Goal: Information Seeking & Learning: Check status

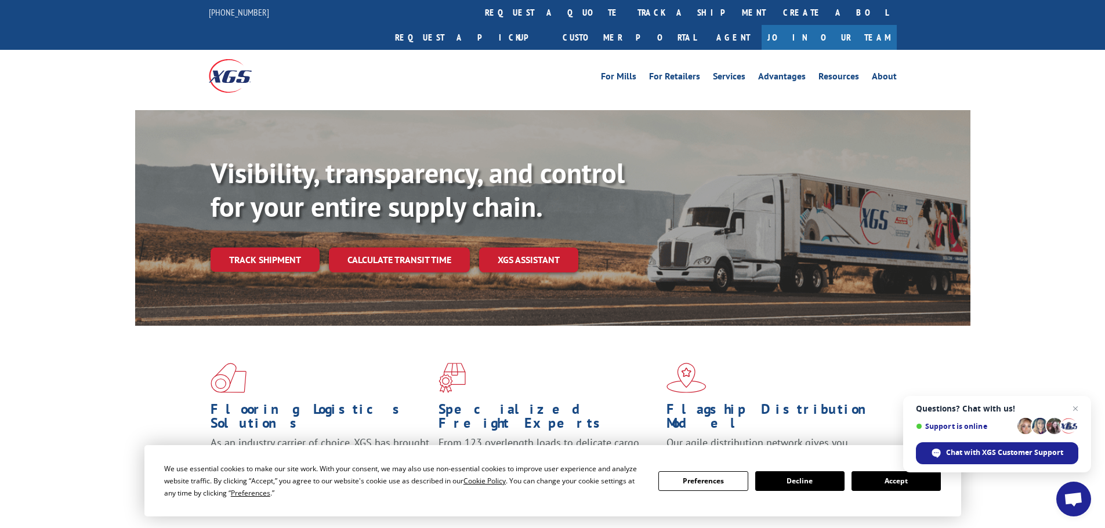
click at [878, 490] on button "Accept" at bounding box center [896, 482] width 89 height 20
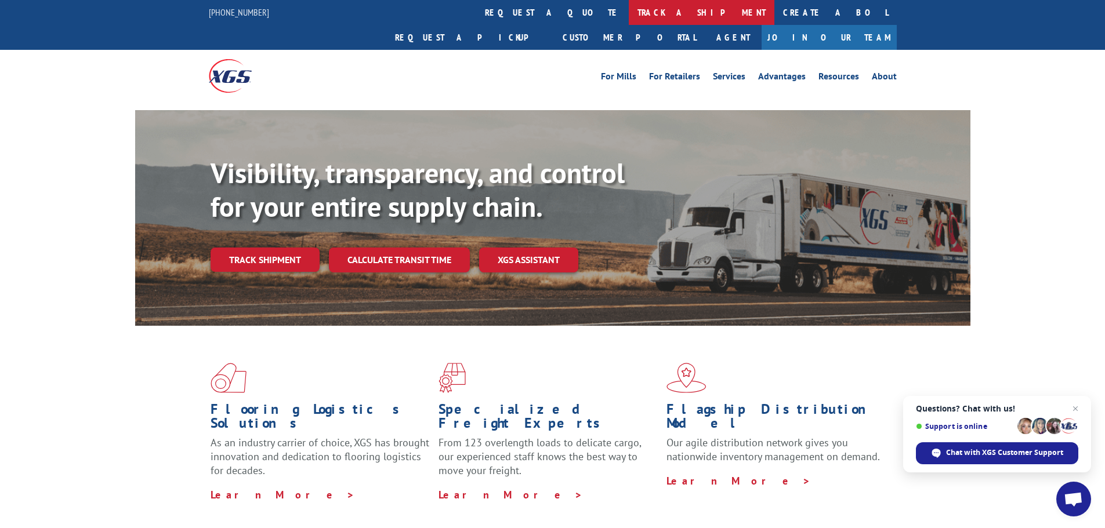
click at [629, 12] on link "track a shipment" at bounding box center [702, 12] width 146 height 25
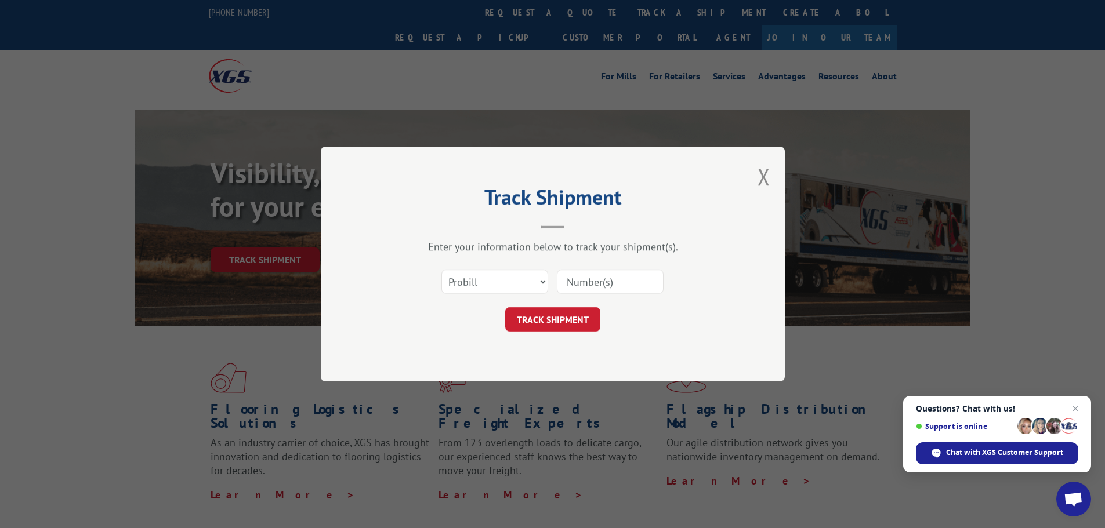
click at [601, 283] on input at bounding box center [610, 282] width 107 height 24
type input "17597686"
click button "TRACK SHIPMENT" at bounding box center [552, 319] width 95 height 24
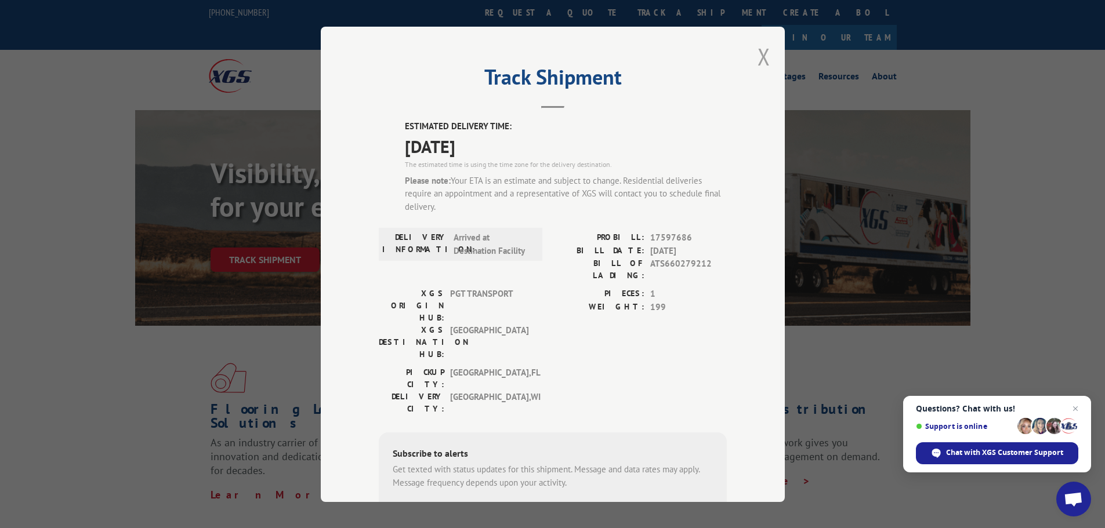
click at [759, 52] on button "Close modal" at bounding box center [764, 56] width 13 height 31
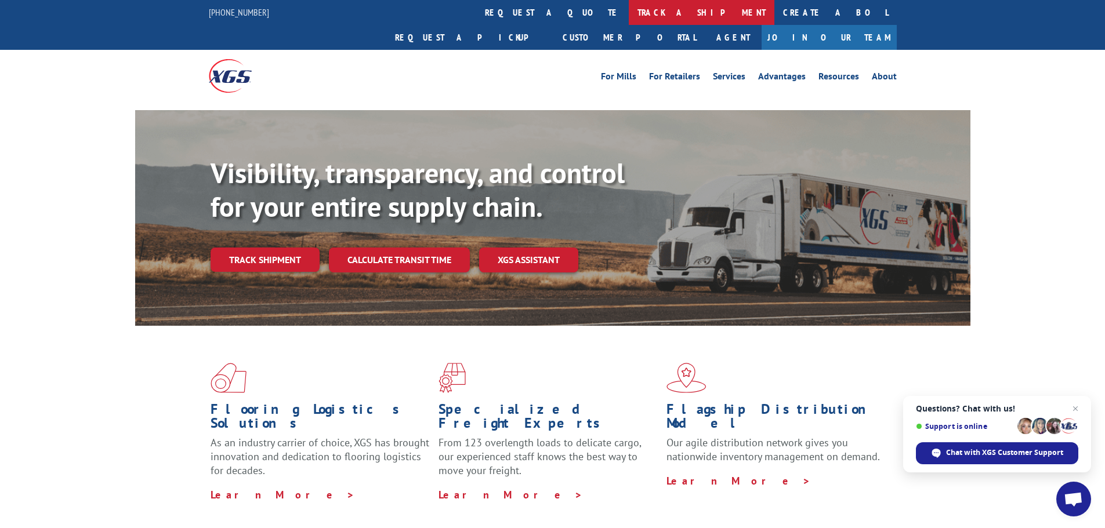
click at [629, 7] on link "track a shipment" at bounding box center [702, 12] width 146 height 25
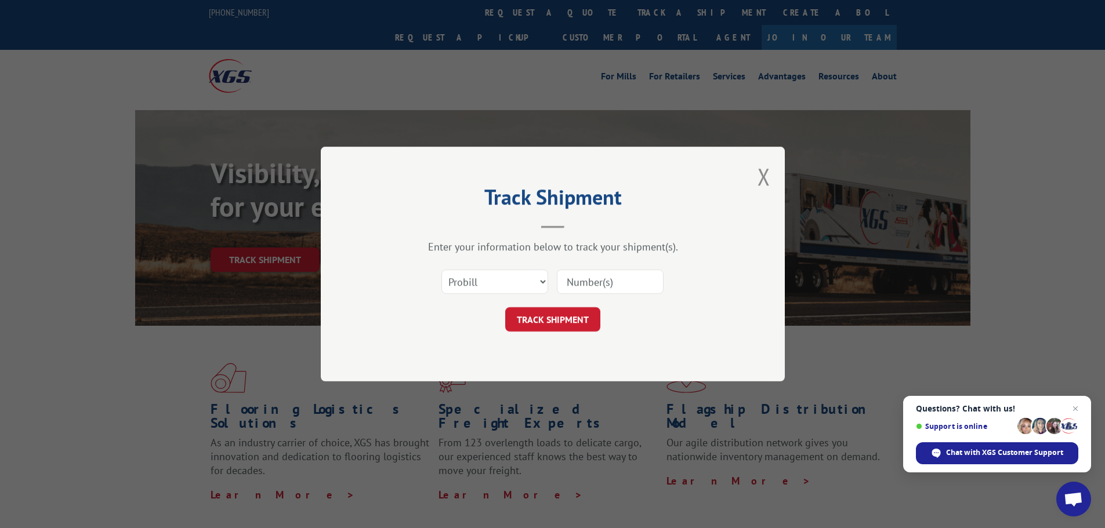
click at [588, 285] on input at bounding box center [610, 282] width 107 height 24
type input "17597686"
click button "TRACK SHIPMENT" at bounding box center [552, 319] width 95 height 24
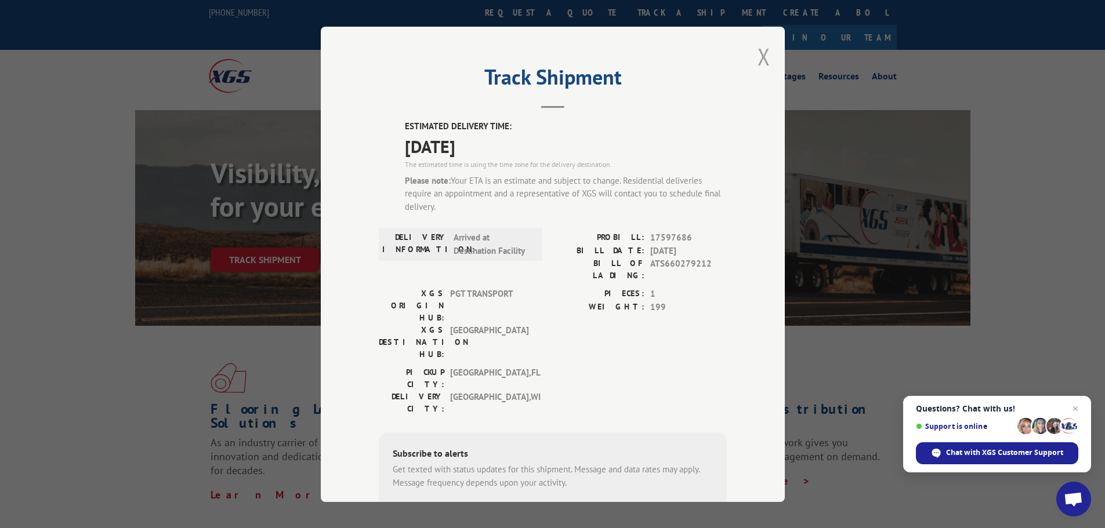
click at [759, 56] on button "Close modal" at bounding box center [764, 56] width 13 height 31
